Goal: Use online tool/utility: Utilize a website feature to perform a specific function

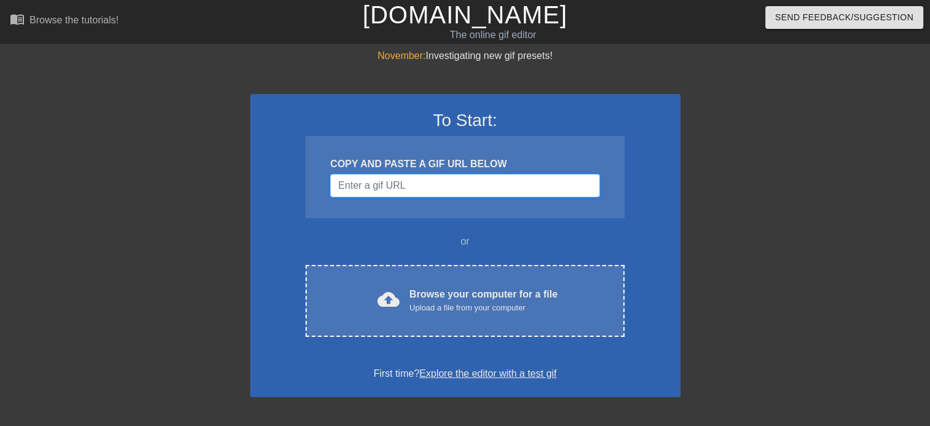
click at [406, 191] on input "Username" at bounding box center [464, 185] width 269 height 23
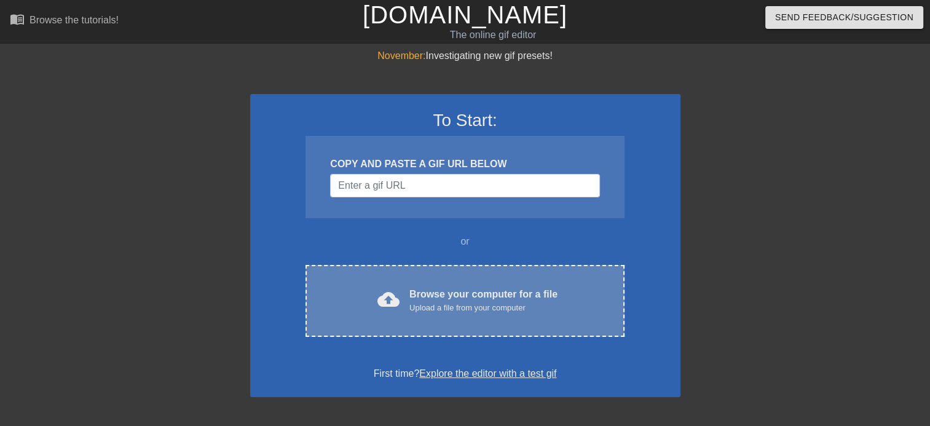
click at [499, 290] on div "Browse your computer for a file Upload a file from your computer" at bounding box center [483, 300] width 148 height 27
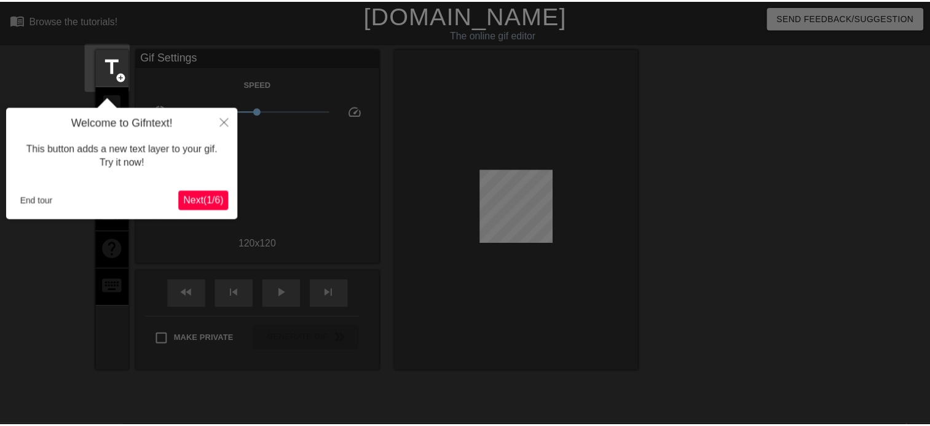
scroll to position [30, 0]
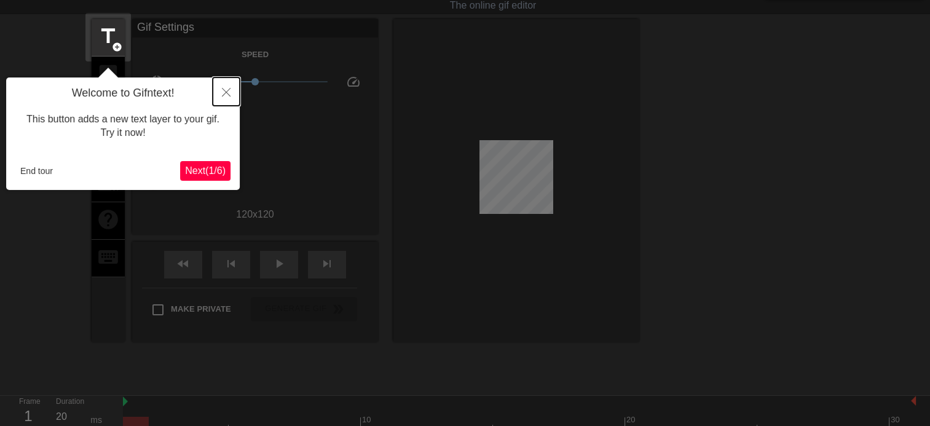
click at [234, 85] on button "Close" at bounding box center [226, 91] width 27 height 28
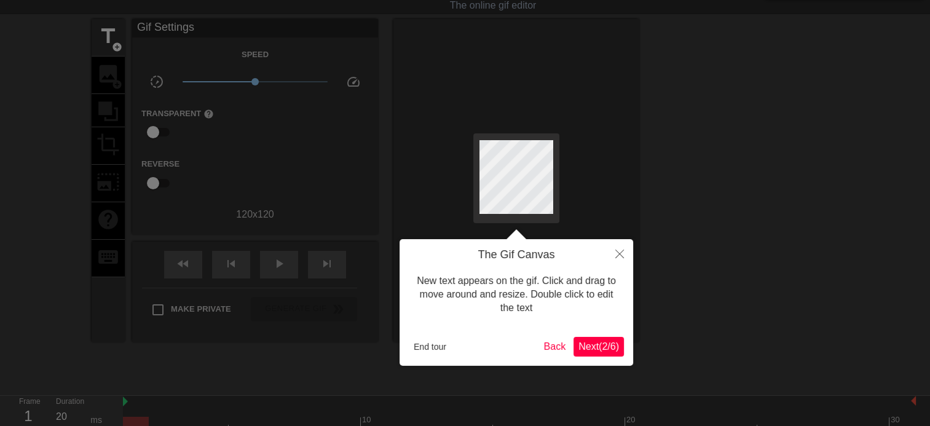
scroll to position [0, 0]
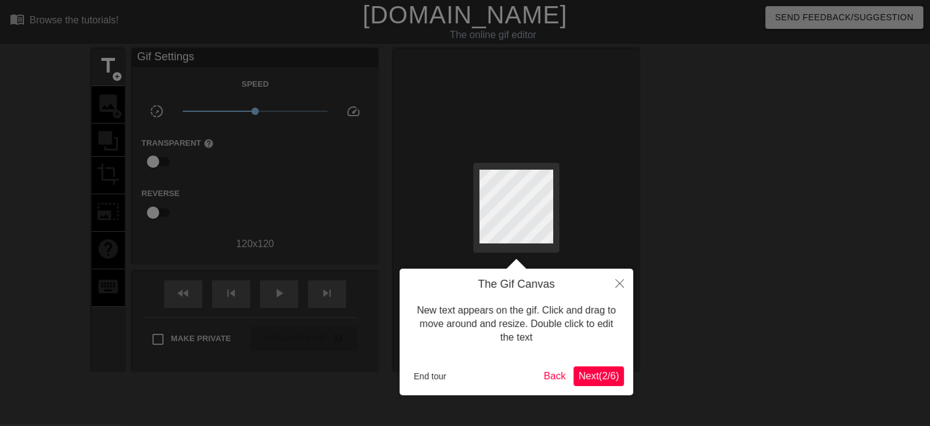
click at [264, 103] on div at bounding box center [465, 274] width 930 height 548
click at [560, 371] on button "Back" at bounding box center [555, 376] width 32 height 20
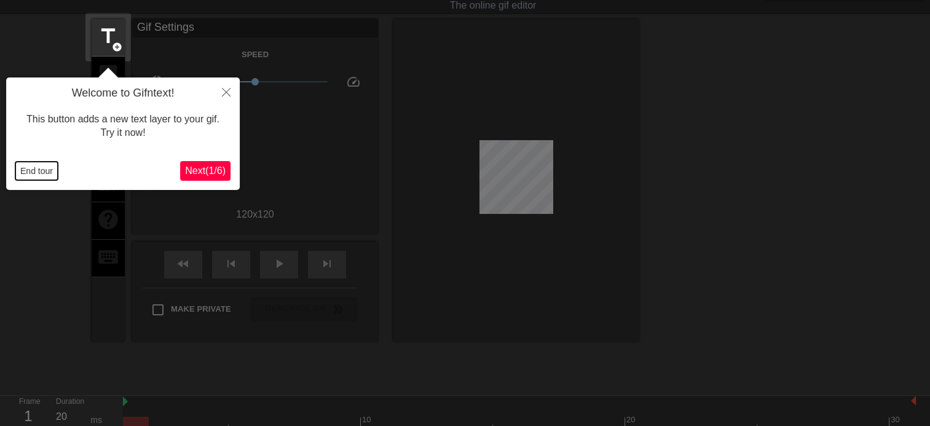
click at [52, 173] on button "End tour" at bounding box center [36, 171] width 42 height 18
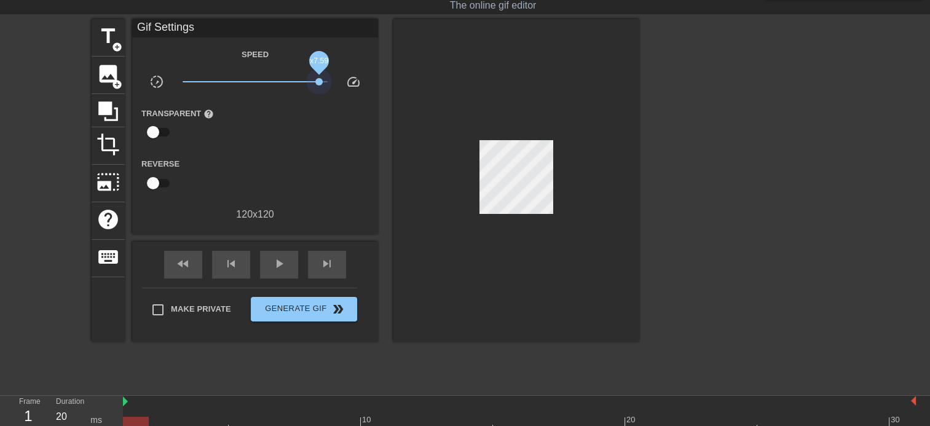
drag, startPoint x: 274, startPoint y: 79, endPoint x: 366, endPoint y: 81, distance: 92.2
click at [366, 81] on div "slow_motion_video x7.59 speed" at bounding box center [255, 83] width 246 height 19
click at [406, 245] on div at bounding box center [517, 180] width 246 height 323
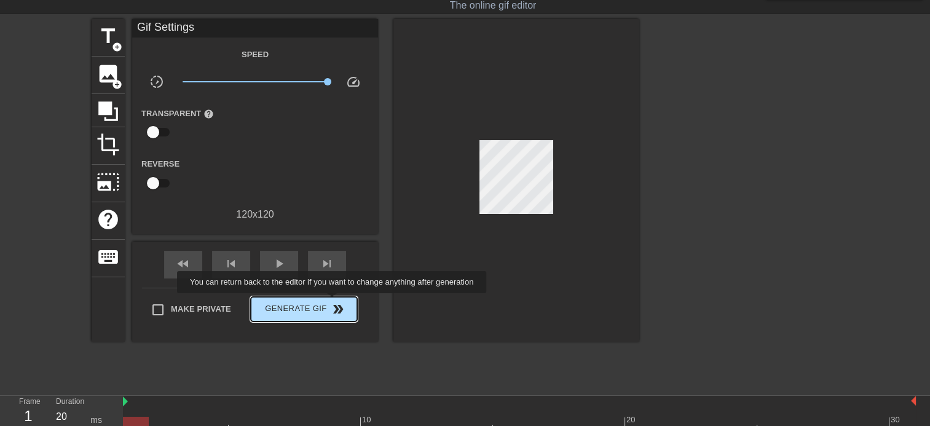
click at [333, 309] on span "double_arrow" at bounding box center [338, 309] width 15 height 15
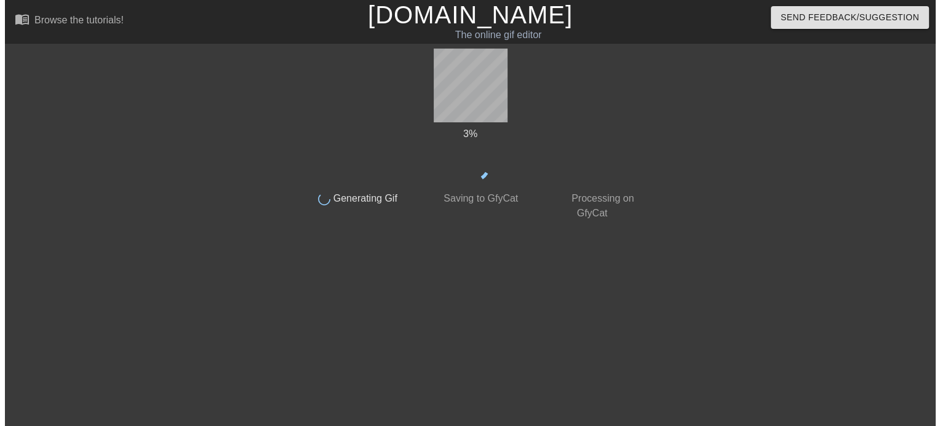
scroll to position [0, 0]
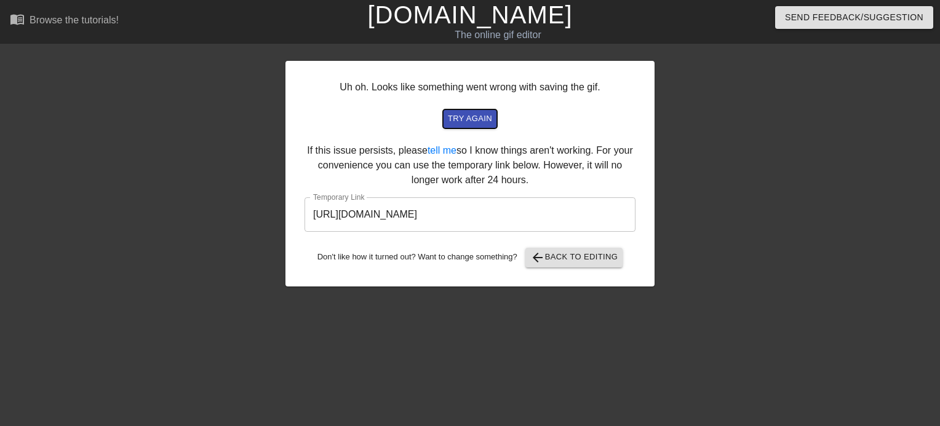
click at [493, 119] on button "try again" at bounding box center [470, 118] width 54 height 19
click at [552, 271] on div "Uh oh. Looks like something went wrong with saving the gif. try again If this i…" at bounding box center [469, 174] width 369 height 226
click at [552, 267] on button "arrow_back Back to Editing" at bounding box center [574, 258] width 98 height 20
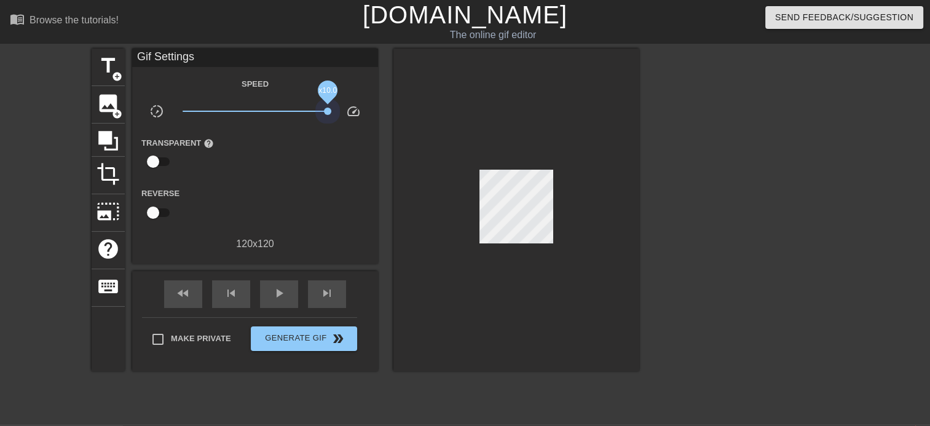
drag, startPoint x: 327, startPoint y: 116, endPoint x: 467, endPoint y: 116, distance: 139.6
click at [467, 116] on div "title add_circle image add_circle crop photo_size_select_large help keyboard Gi…" at bounding box center [366, 210] width 548 height 323
drag, startPoint x: 277, startPoint y: 282, endPoint x: 276, endPoint y: 301, distance: 18.5
click at [277, 288] on div "play_arrow" at bounding box center [279, 294] width 38 height 28
drag, startPoint x: 328, startPoint y: 113, endPoint x: 489, endPoint y: 141, distance: 164.2
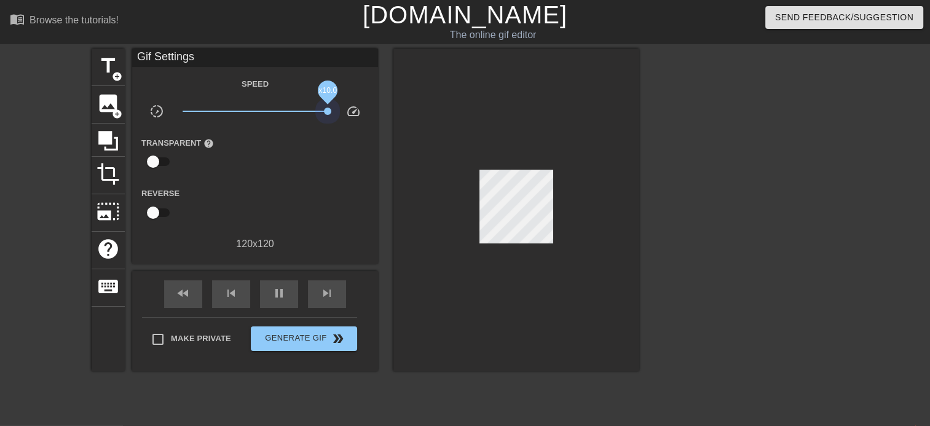
click at [496, 118] on div "title add_circle image add_circle crop photo_size_select_large help keyboard Gi…" at bounding box center [366, 210] width 548 height 323
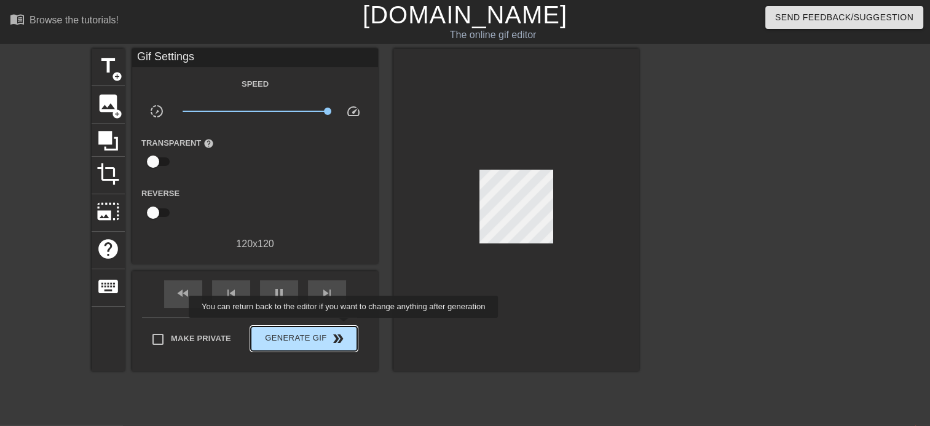
click at [345, 326] on button "Generate Gif double_arrow" at bounding box center [304, 338] width 106 height 25
